Goal: Task Accomplishment & Management: Manage account settings

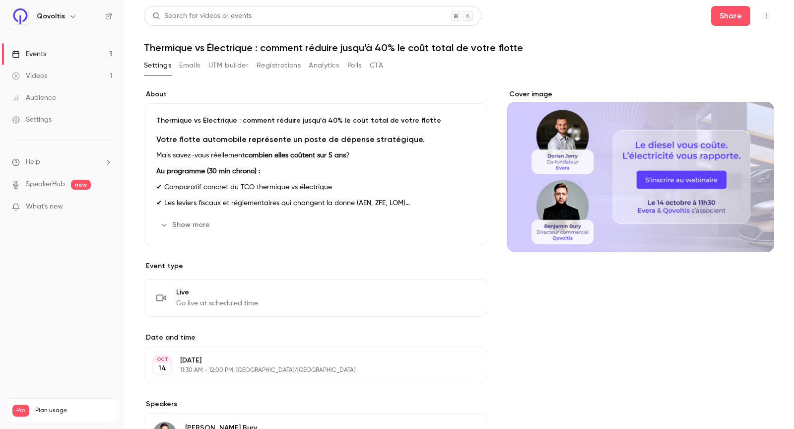
click at [237, 68] on button "UTM builder" at bounding box center [228, 66] width 40 height 16
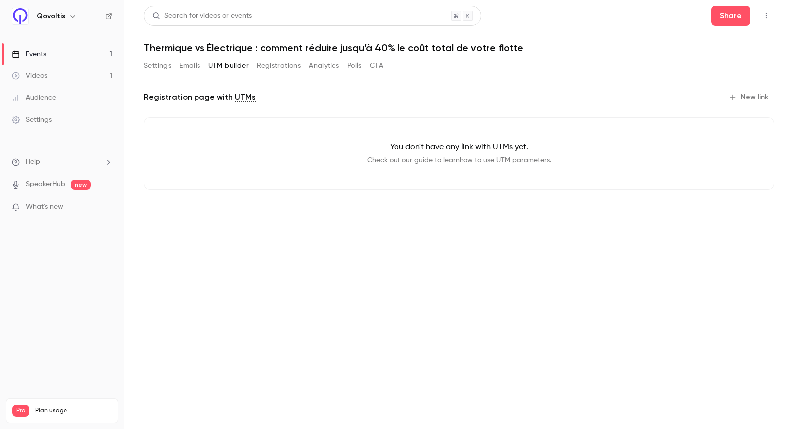
click at [287, 68] on button "Registrations" at bounding box center [279, 66] width 44 height 16
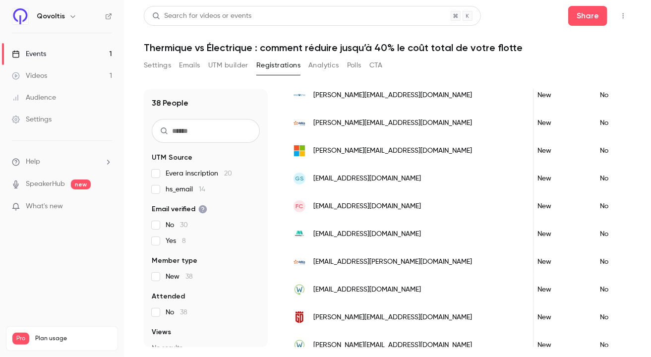
scroll to position [106, 0]
